Goal: Navigation & Orientation: Go to known website

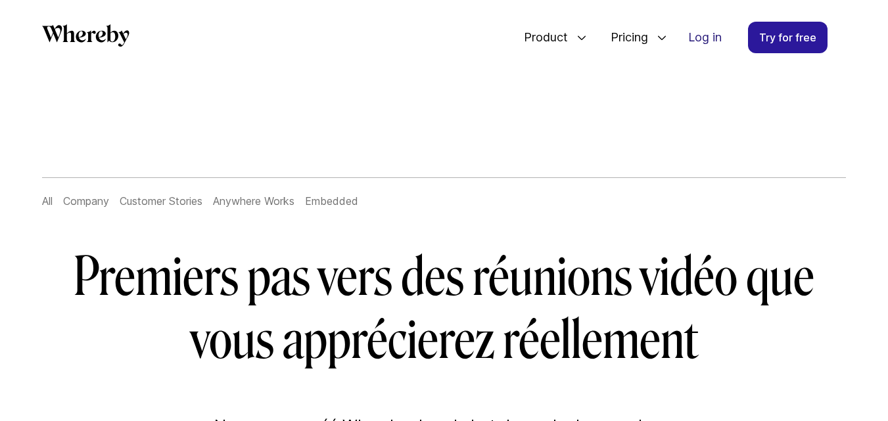
click at [699, 37] on link "Log in" at bounding box center [705, 37] width 55 height 30
click at [712, 42] on link "Log in" at bounding box center [705, 37] width 55 height 30
